Goal: Find contact information: Find contact information

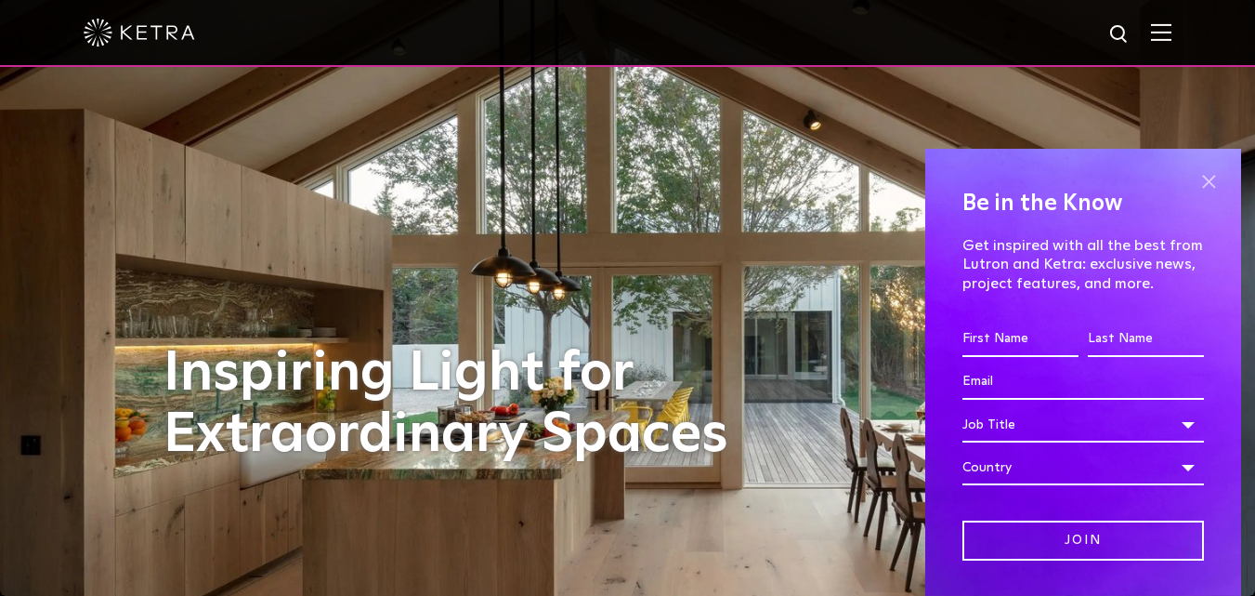
click at [1200, 178] on span at bounding box center [1209, 181] width 28 height 28
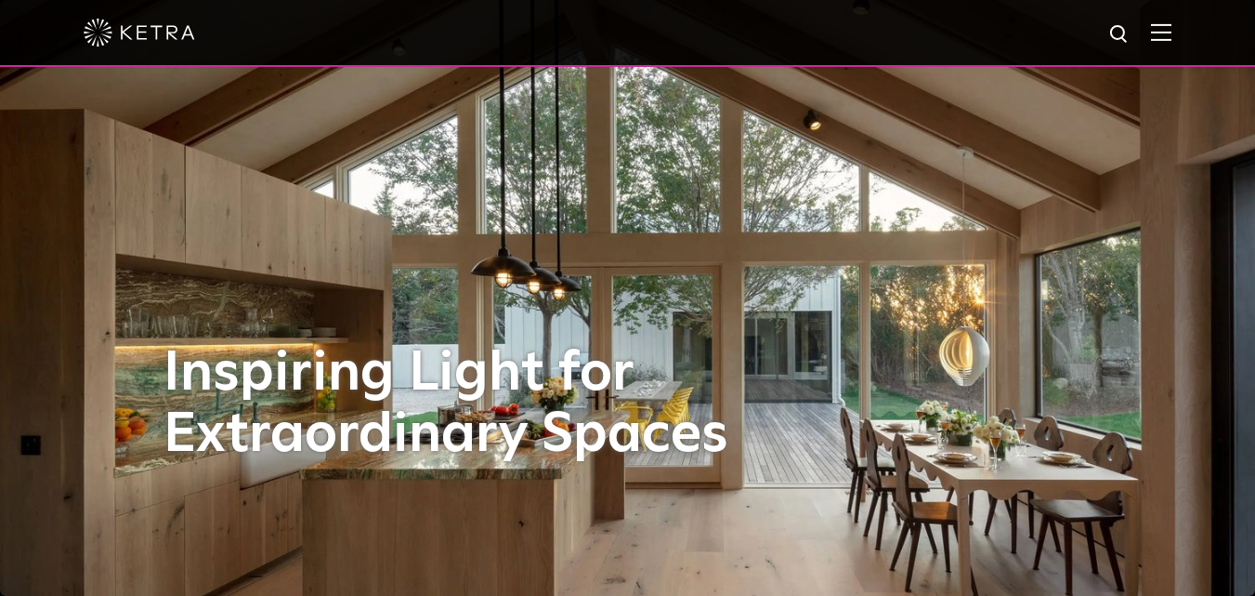
click at [1162, 21] on div at bounding box center [628, 32] width 1088 height 65
click at [1172, 32] on img at bounding box center [1161, 32] width 20 height 18
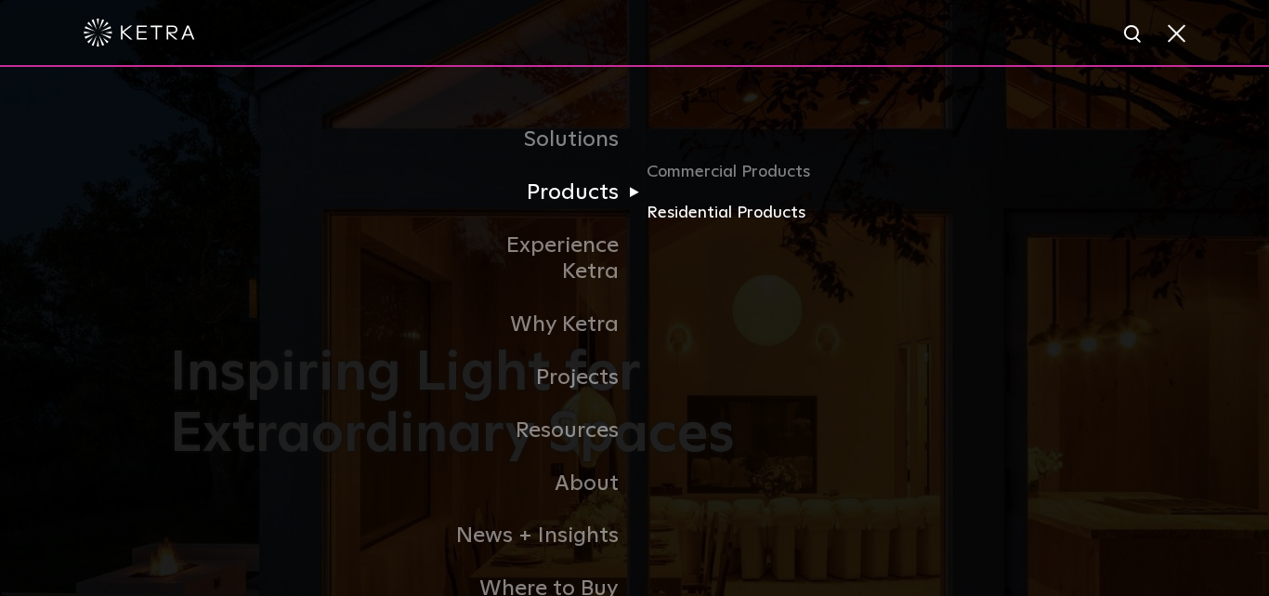
click at [712, 210] on link "Residential Products" at bounding box center [736, 213] width 178 height 27
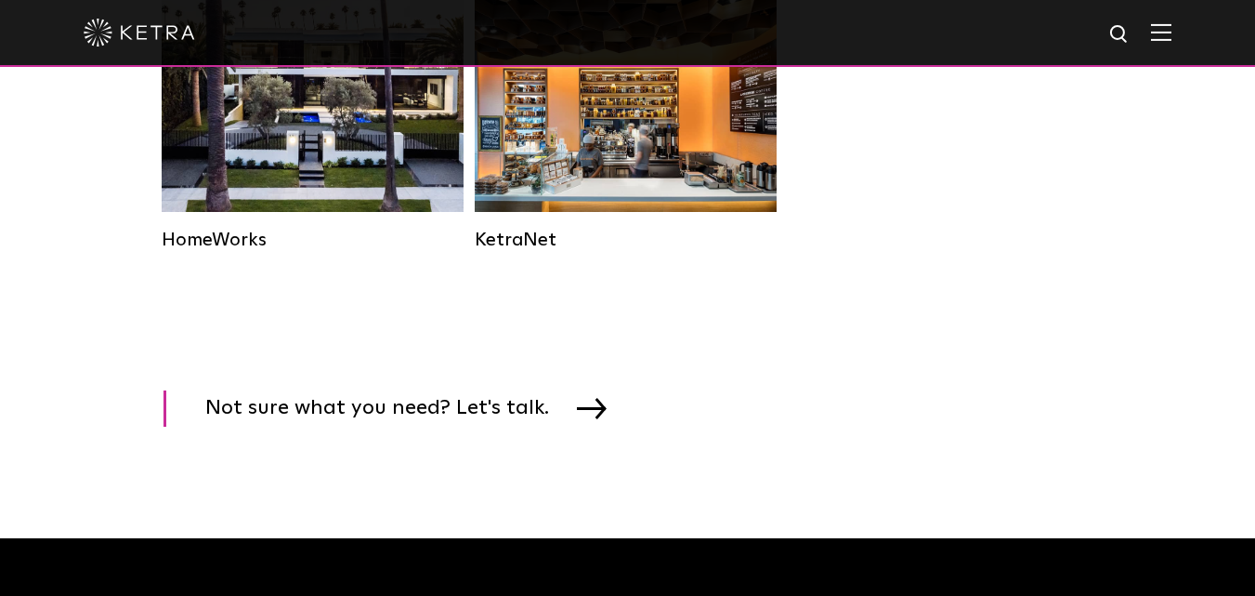
scroll to position [2509, 0]
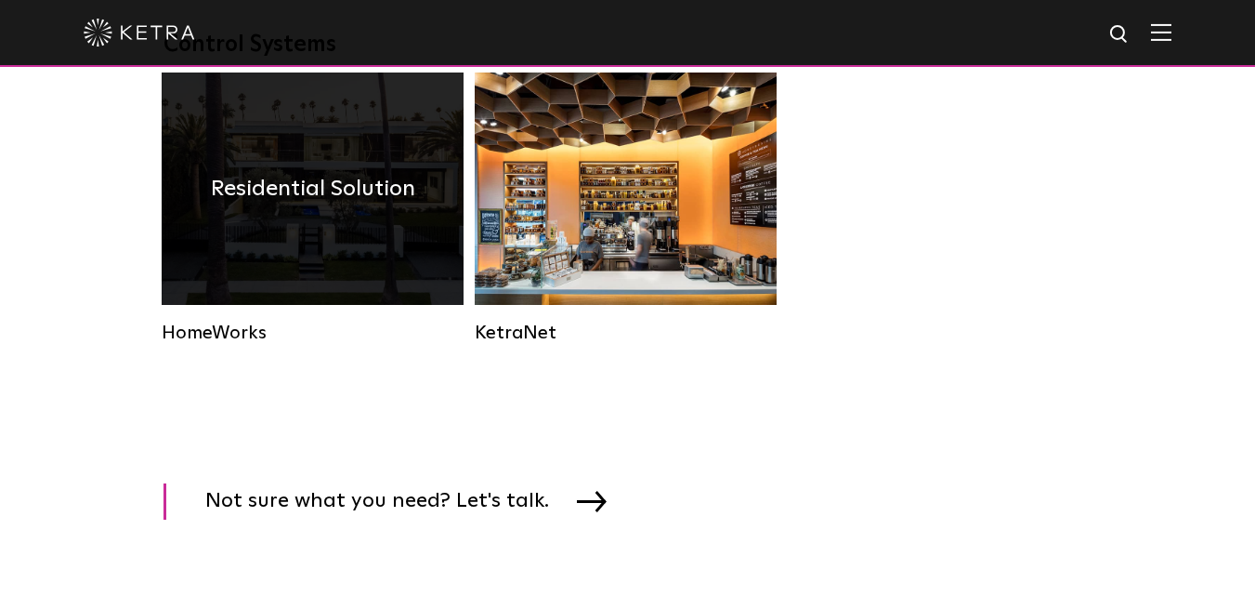
click at [325, 292] on div "Residential Solution" at bounding box center [313, 188] width 302 height 232
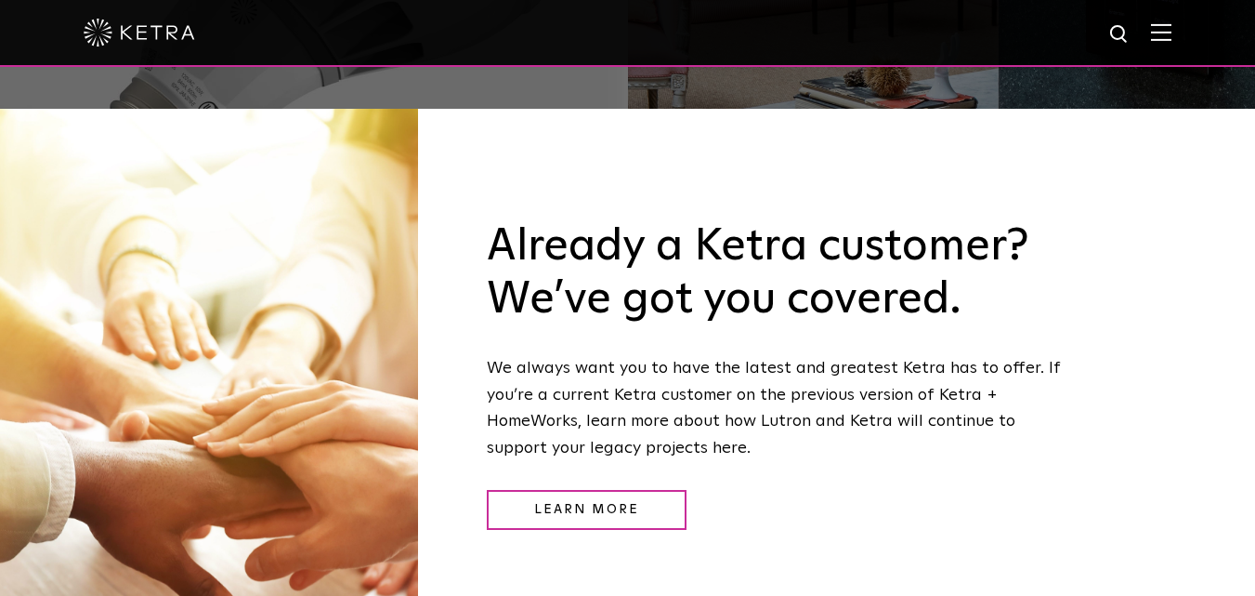
scroll to position [1580, 0]
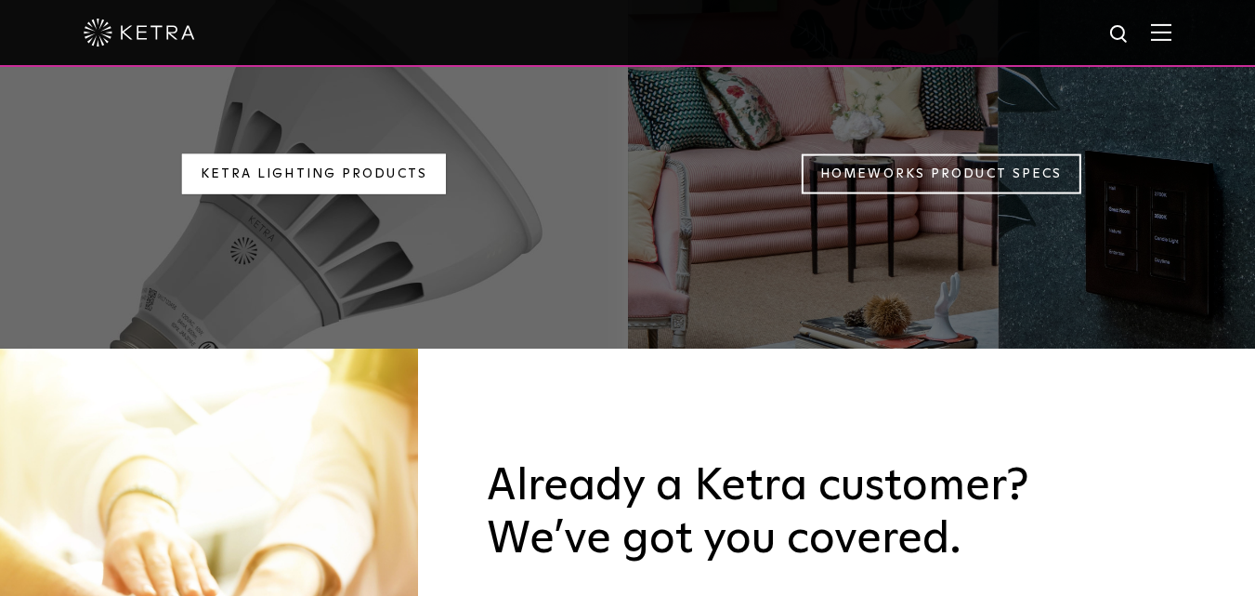
click at [348, 154] on link "Ketra Lighting Products" at bounding box center [314, 174] width 264 height 40
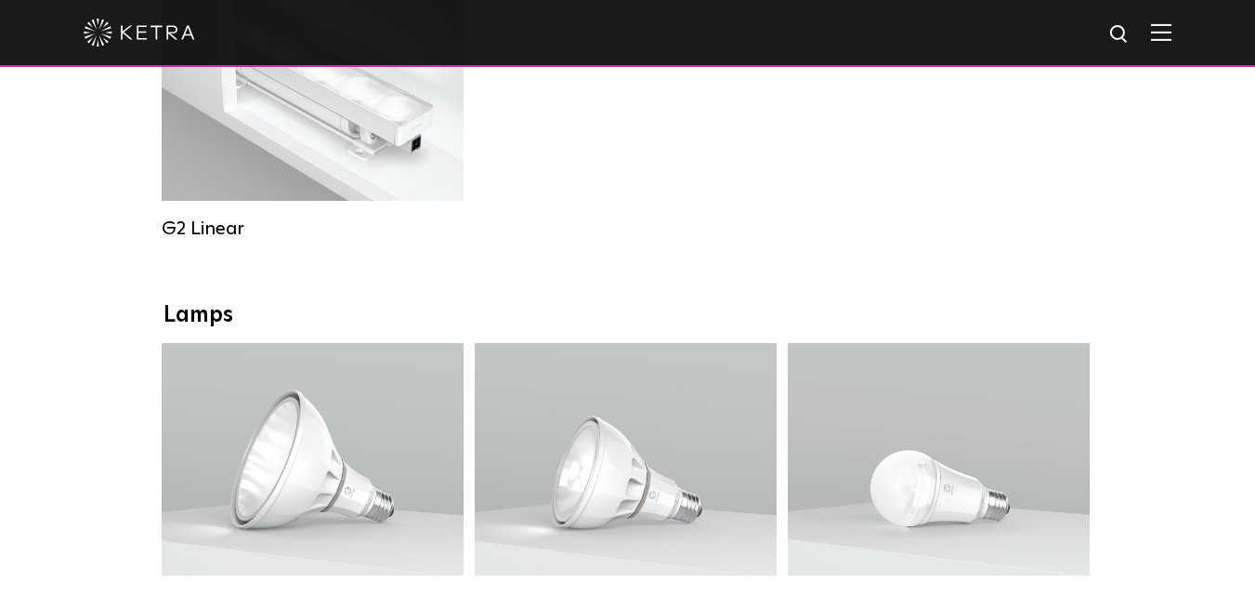
scroll to position [1301, 0]
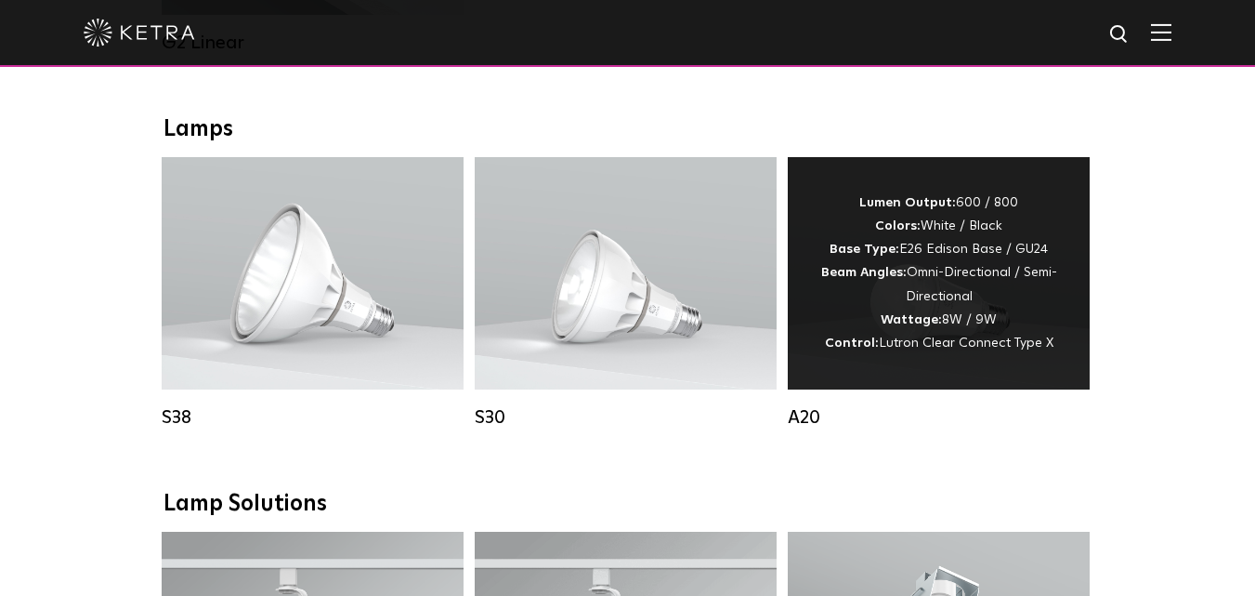
click at [969, 300] on div "Lumen Output: 600 / 800 Colors: White / Black Base Type: E26 Edison Base / GU24…" at bounding box center [939, 273] width 246 height 164
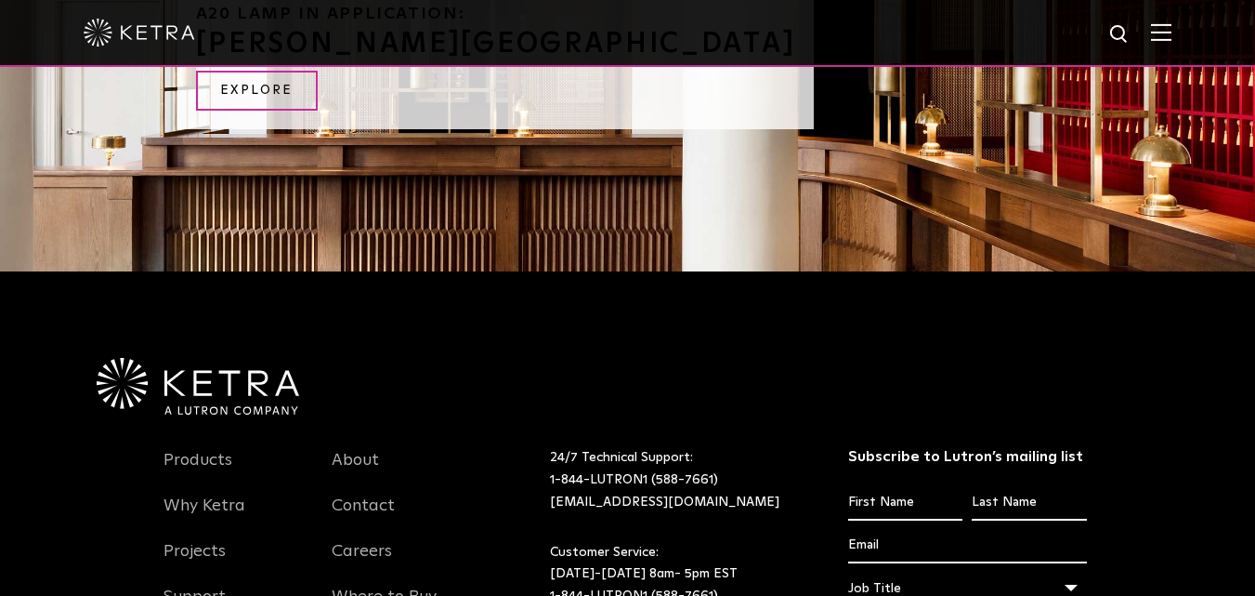
scroll to position [2416, 0]
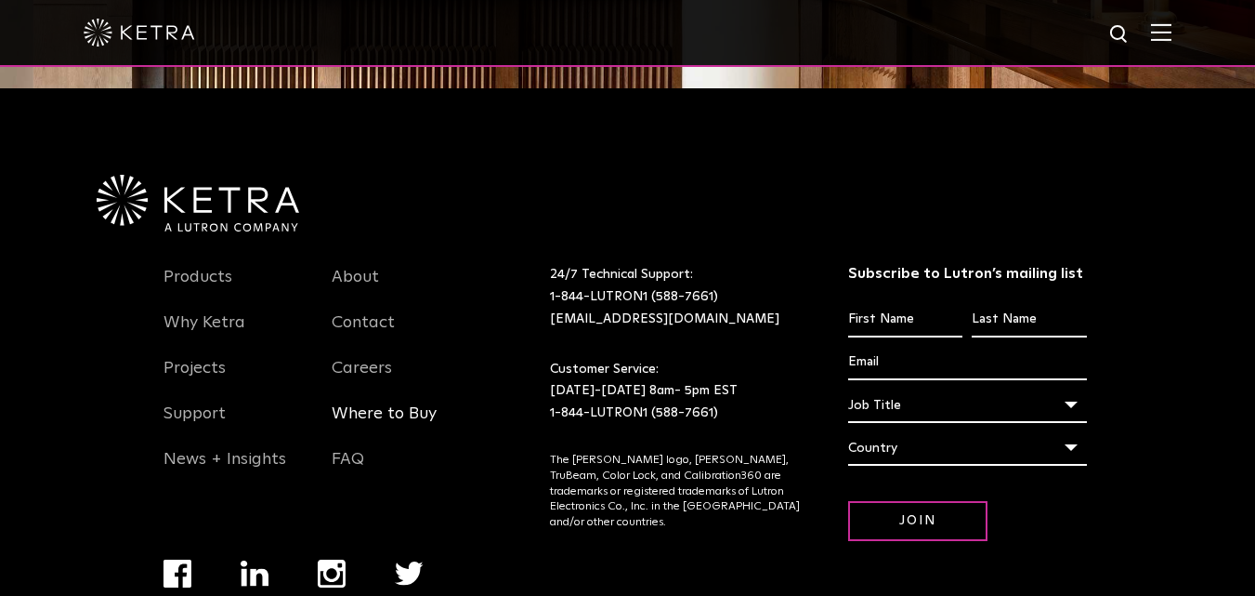
click at [386, 403] on link "Where to Buy" at bounding box center [384, 424] width 105 height 43
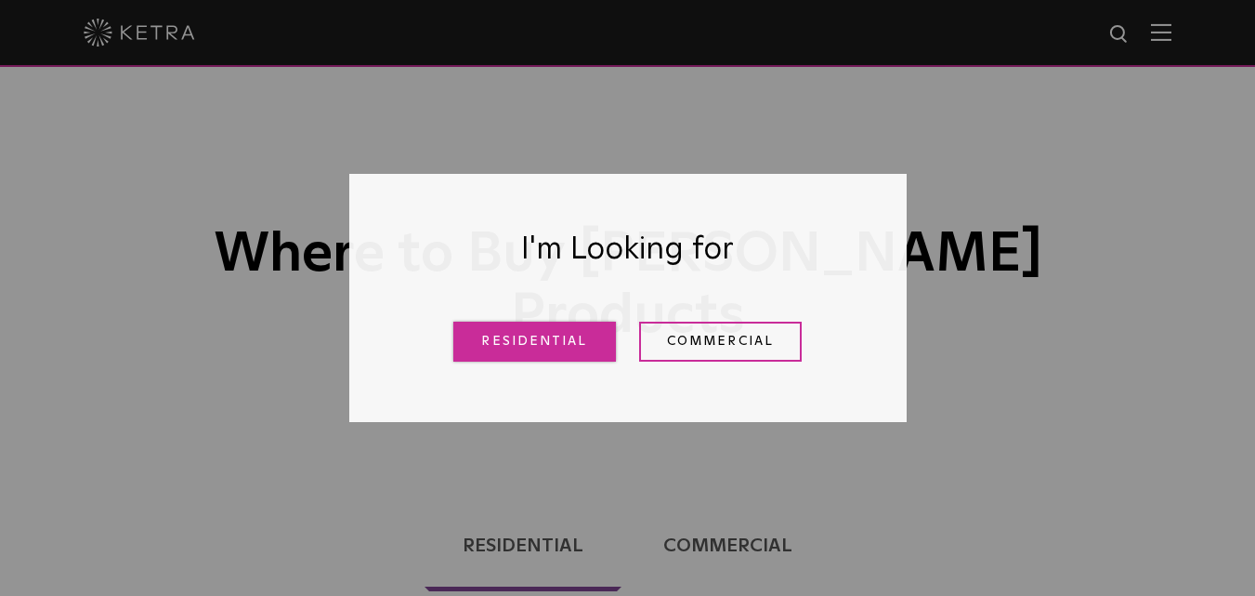
click at [562, 348] on link "Residential" at bounding box center [534, 342] width 163 height 40
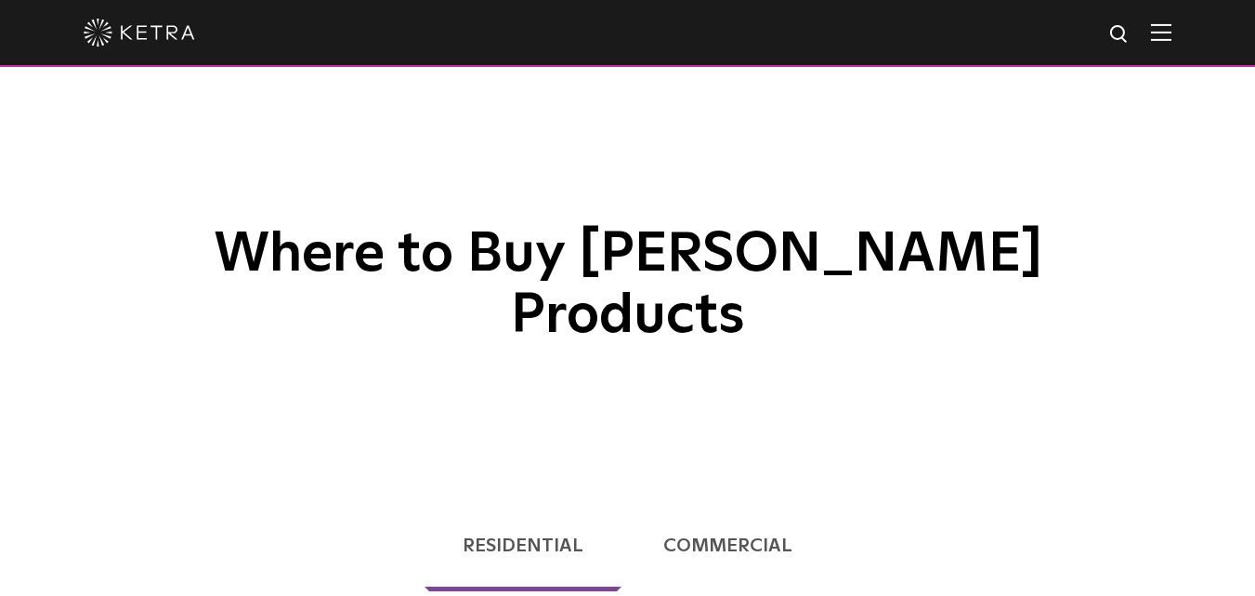
scroll to position [567, 0]
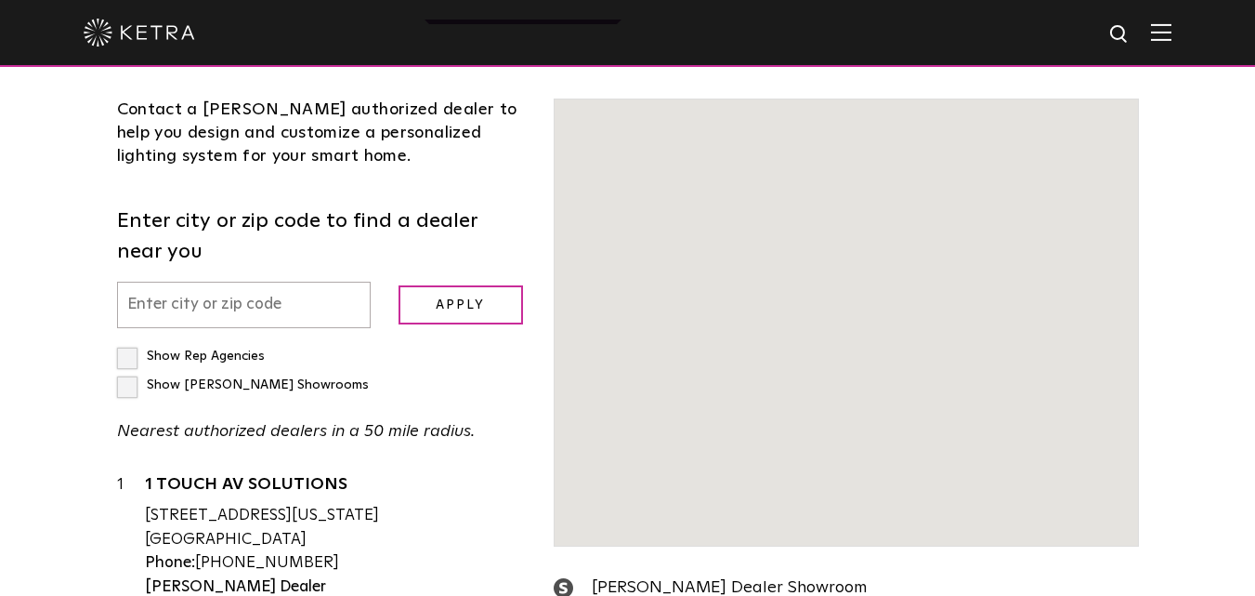
click at [279, 418] on p "Nearest authorized dealers in a 50 mile radius." at bounding box center [322, 431] width 410 height 27
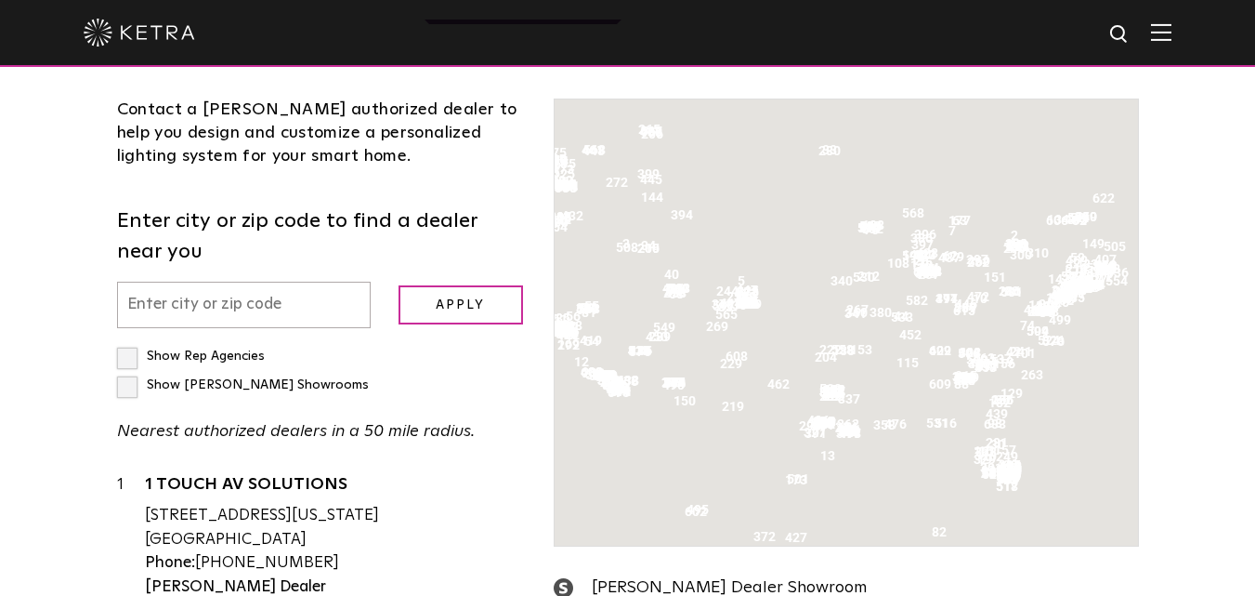
drag, startPoint x: 275, startPoint y: 324, endPoint x: 258, endPoint y: 341, distance: 23.7
click at [274, 324] on input "text" at bounding box center [244, 305] width 254 height 47
click at [208, 329] on input "text" at bounding box center [244, 305] width 254 height 47
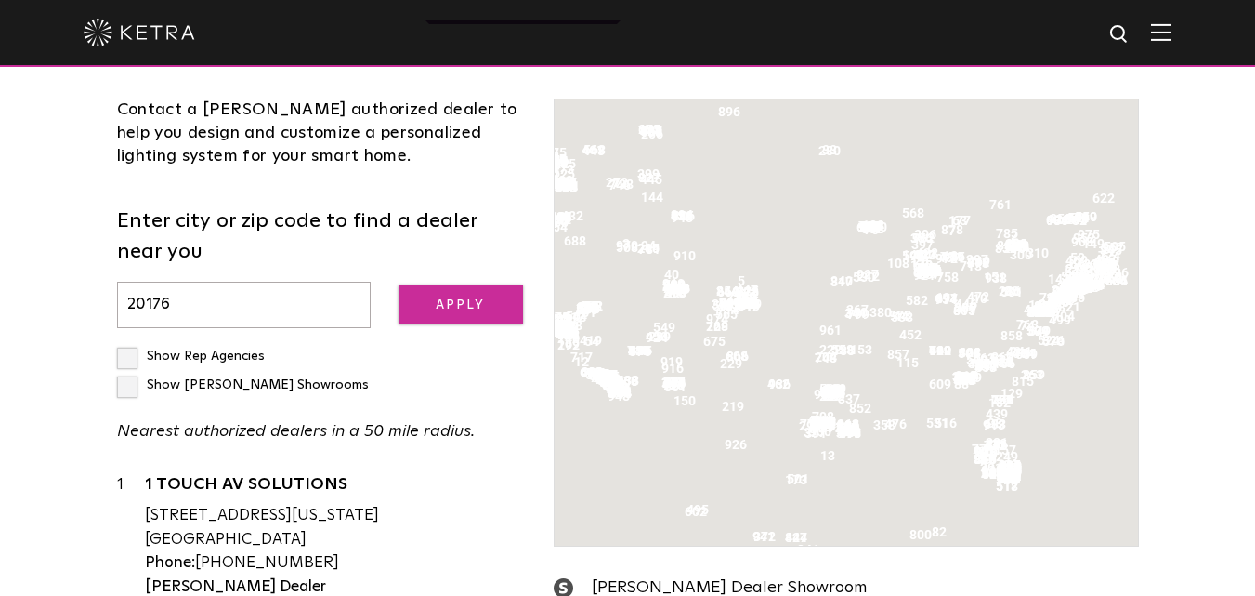
type input "20176"
click at [466, 325] on input "Apply" at bounding box center [461, 305] width 125 height 40
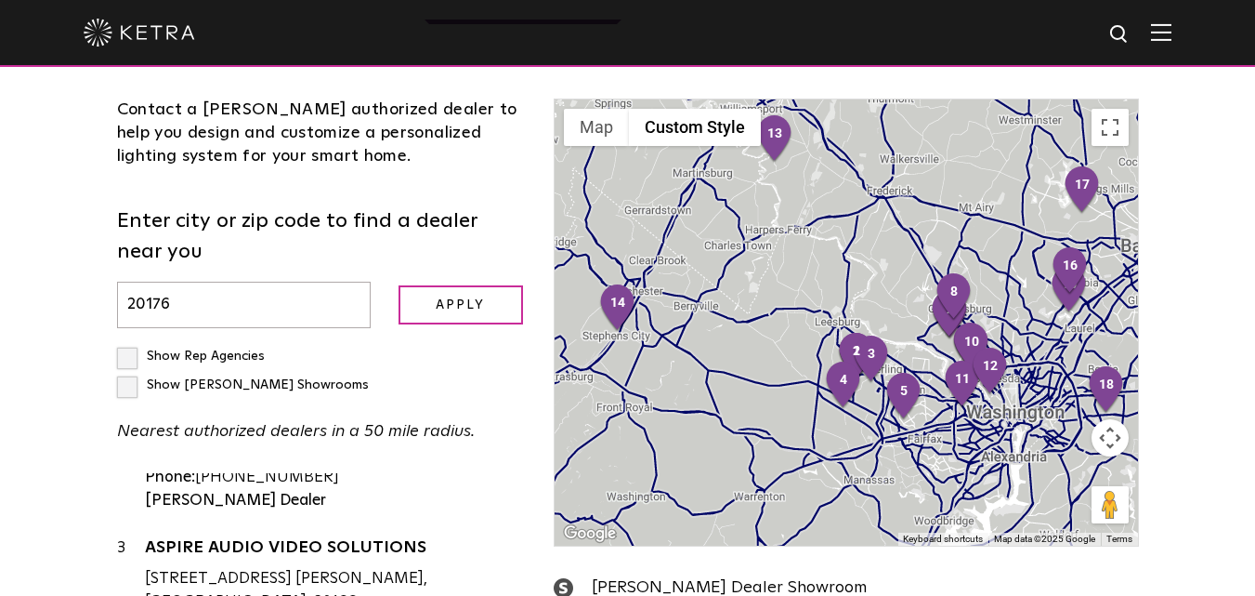
scroll to position [186, 0]
